Goal: Answer question/provide support: Answer question/provide support

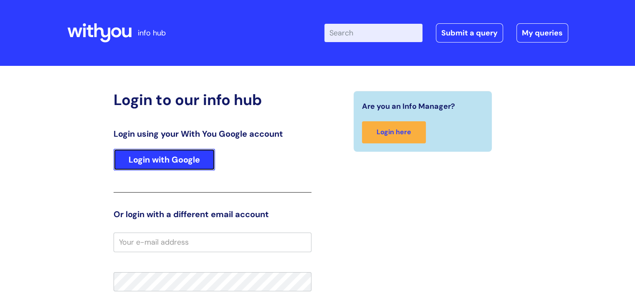
click at [186, 152] on link "Login with Google" at bounding box center [164, 160] width 101 height 22
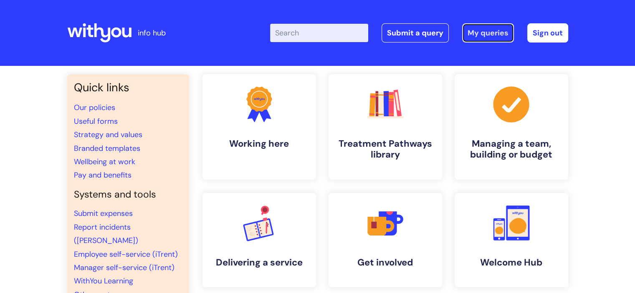
click at [491, 35] on link "My queries" at bounding box center [488, 32] width 52 height 19
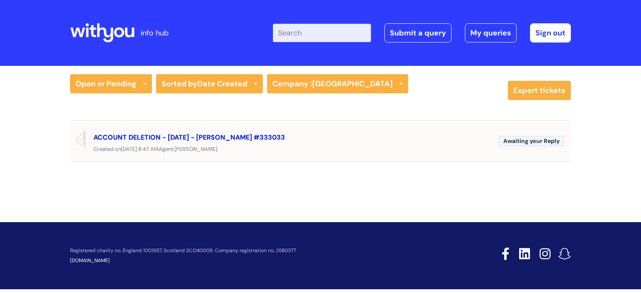
click at [250, 135] on link "ACCOUNT DELETION - 21/10/2025 - Liz Ganfield #333033" at bounding box center [190, 137] width 192 height 9
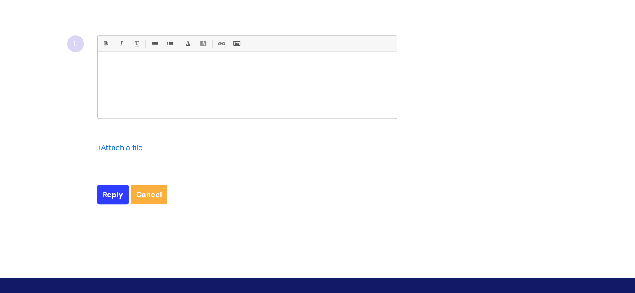
scroll to position [3633, 0]
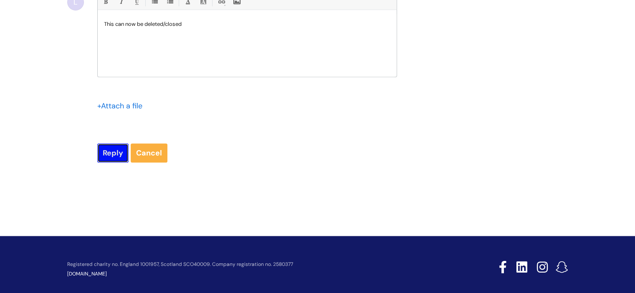
click at [102, 163] on input "Reply" at bounding box center [112, 153] width 31 height 19
type input "Please Wait..."
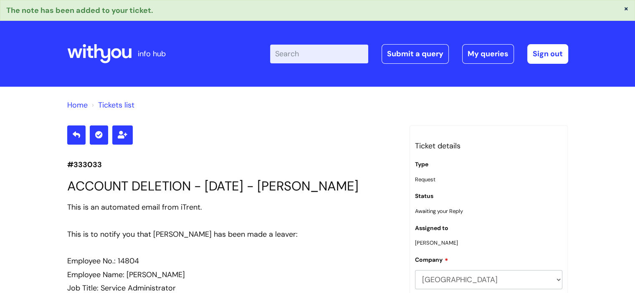
click at [114, 106] on link "Tickets list" at bounding box center [116, 105] width 36 height 10
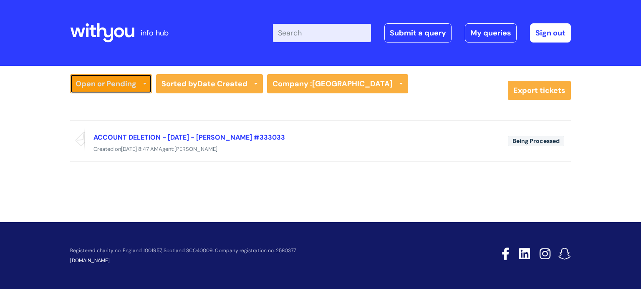
click at [136, 81] on link "Open or Pending" at bounding box center [111, 83] width 82 height 19
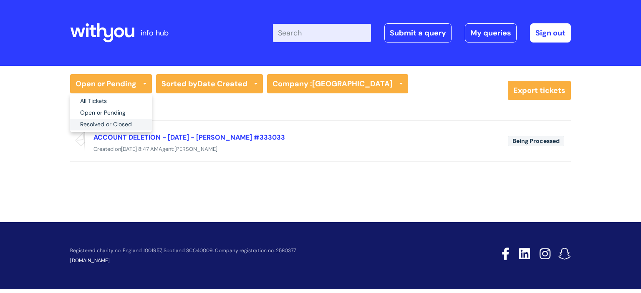
click at [105, 124] on link "Resolved or Closed" at bounding box center [111, 125] width 82 height 12
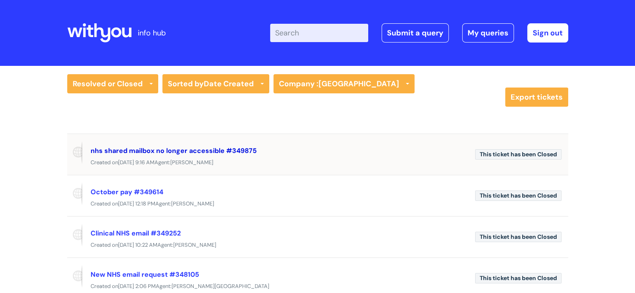
click at [179, 149] on link "nhs shared mailbox no longer accessible #349875" at bounding box center [174, 151] width 166 height 9
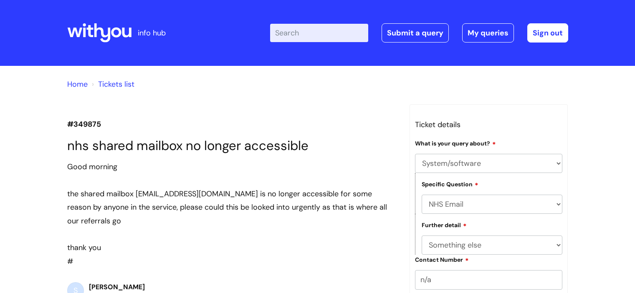
select select "System/software"
select select "NHS Email"
select select "Something else"
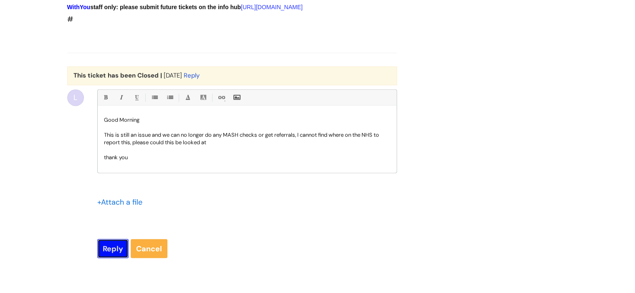
click at [104, 258] on input "Reply" at bounding box center [112, 248] width 31 height 19
type input "Please Wait..."
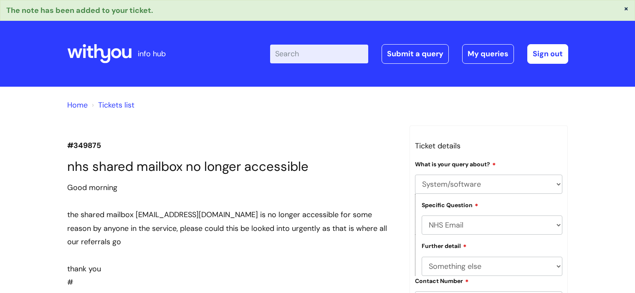
select select "System/software"
select select "NHS Email"
select select "Something else"
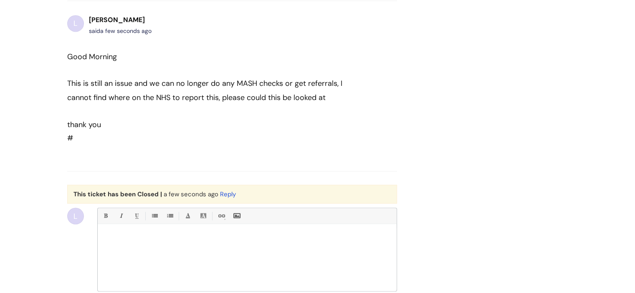
scroll to position [1531, 0]
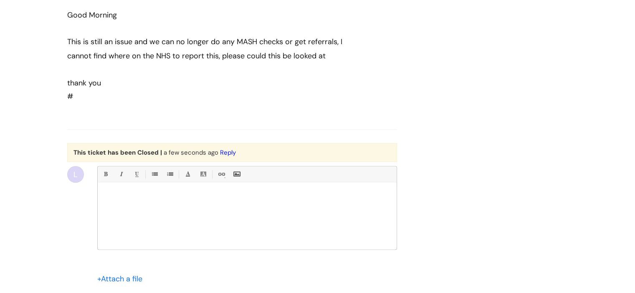
click at [229, 157] on link "Reply" at bounding box center [228, 152] width 16 height 8
click at [175, 201] on p at bounding box center [247, 197] width 286 height 8
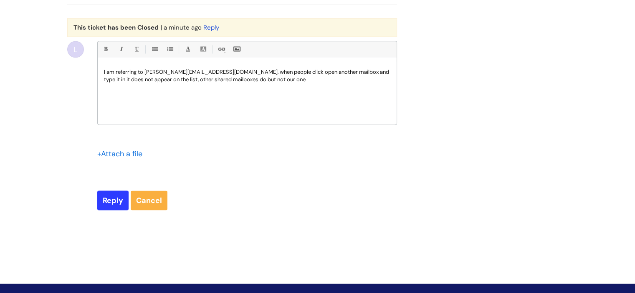
scroll to position [1657, 0]
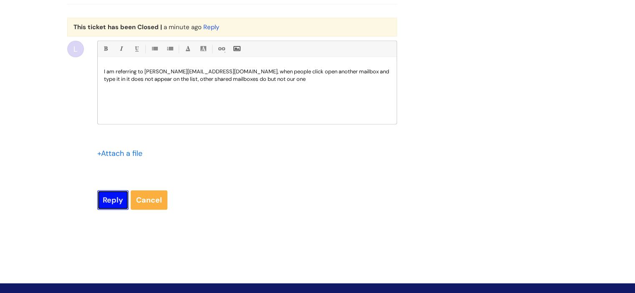
click at [111, 210] on input "Reply" at bounding box center [112, 200] width 31 height 19
type input "Please Wait..."
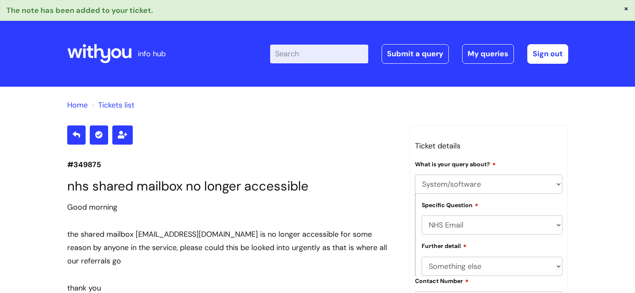
select select "System/software"
select select "NHS Email"
select select "Something else"
